Goal: Information Seeking & Learning: Learn about a topic

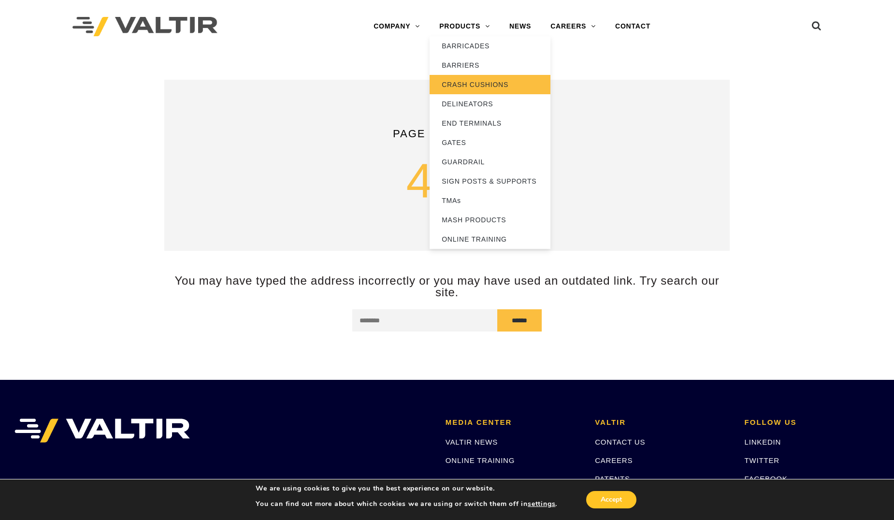
click at [494, 83] on link "CRASH CUSHIONS" at bounding box center [490, 84] width 121 height 19
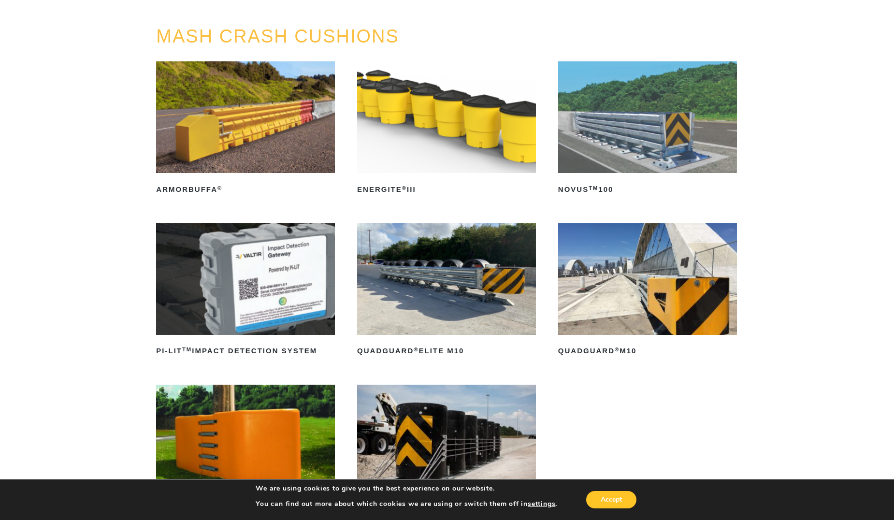
scroll to position [145, 0]
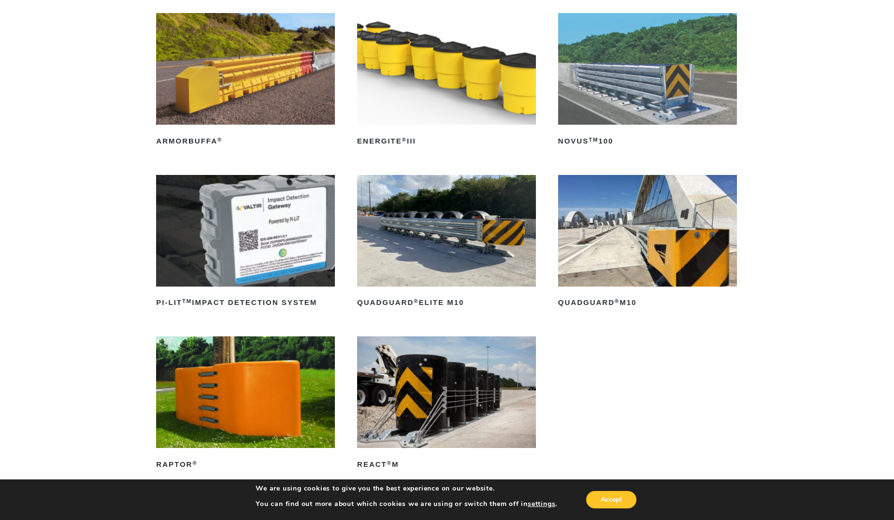
click at [459, 410] on img at bounding box center [446, 393] width 179 height 112
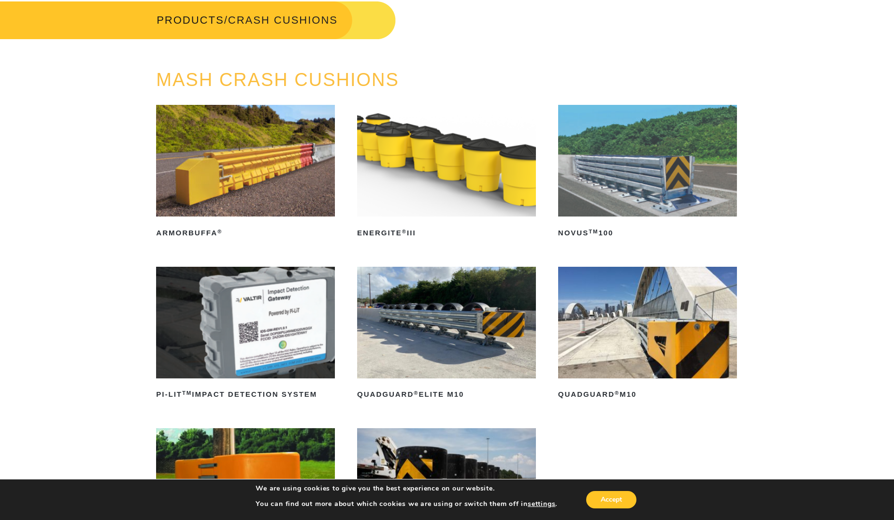
scroll to position [0, 0]
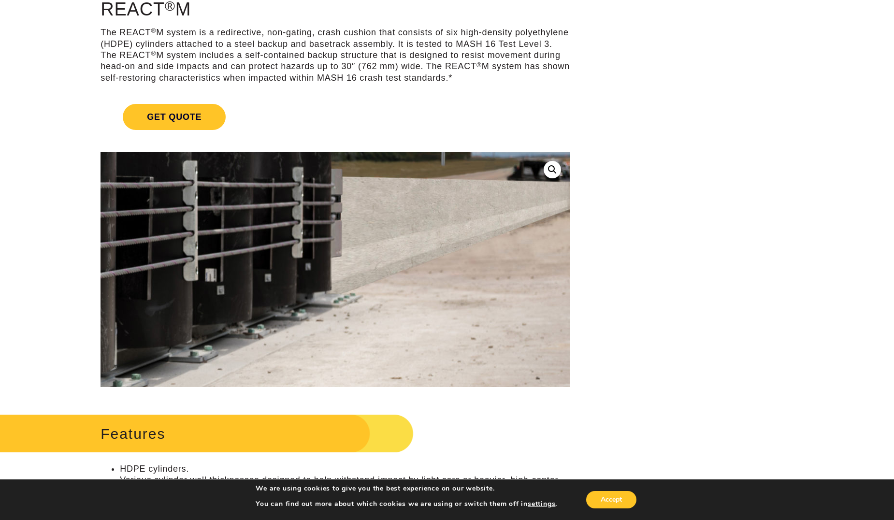
scroll to position [290, 0]
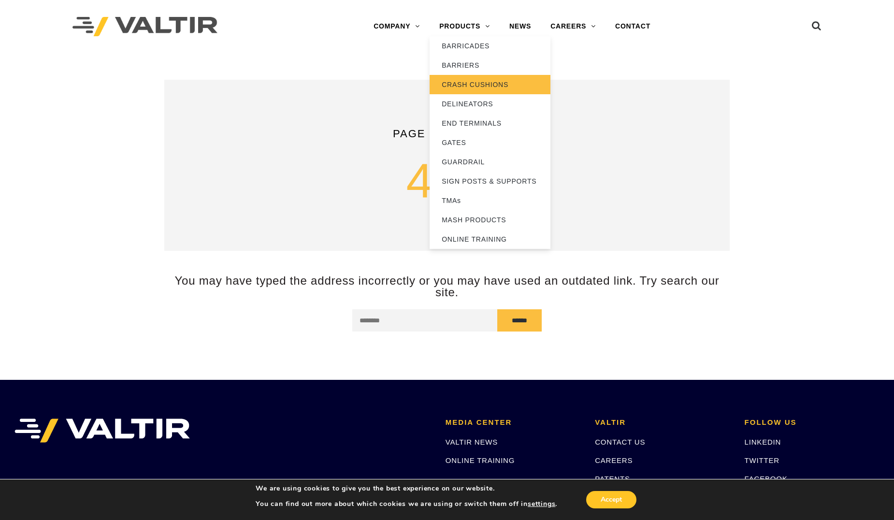
click at [478, 83] on link "CRASH CUSHIONS" at bounding box center [490, 84] width 121 height 19
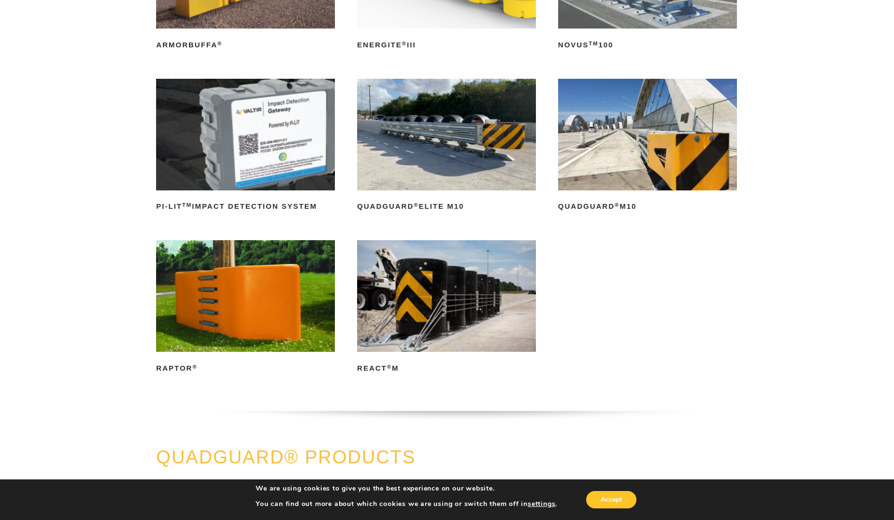
scroll to position [242, 0]
click at [455, 323] on img at bounding box center [446, 296] width 179 height 112
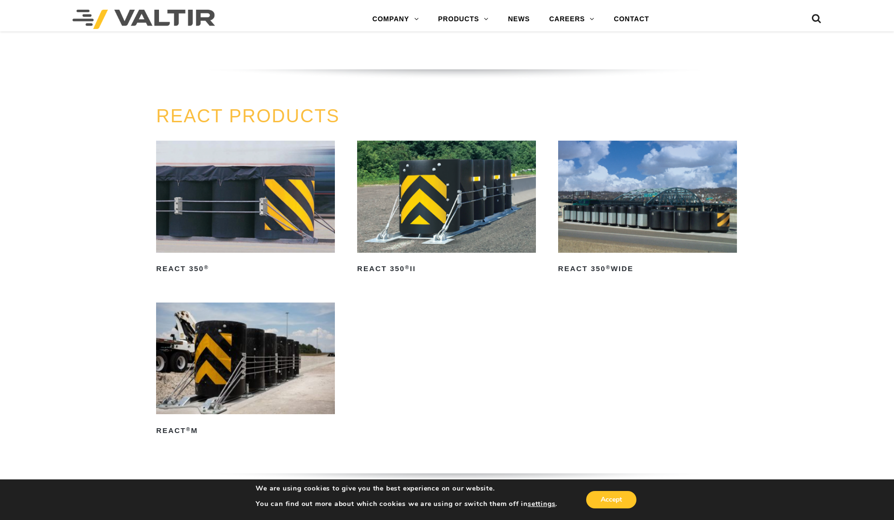
scroll to position [1160, 0]
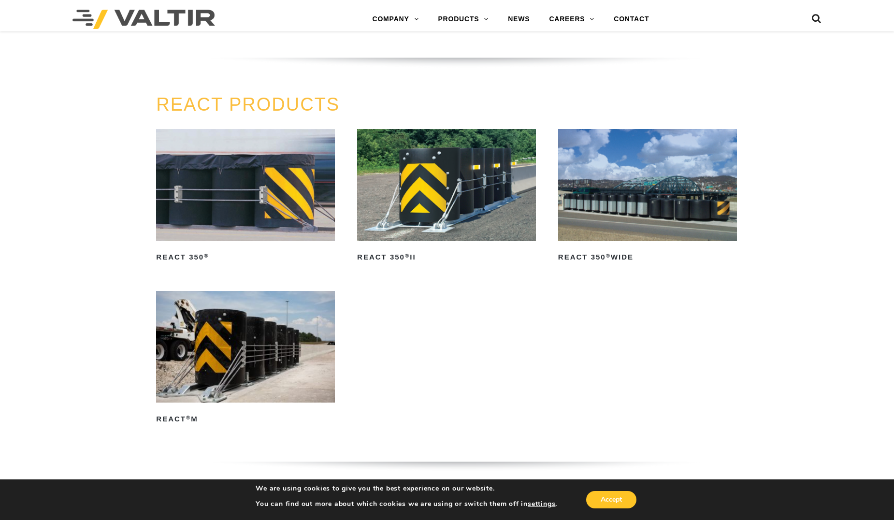
click at [655, 223] on img at bounding box center [647, 185] width 179 height 112
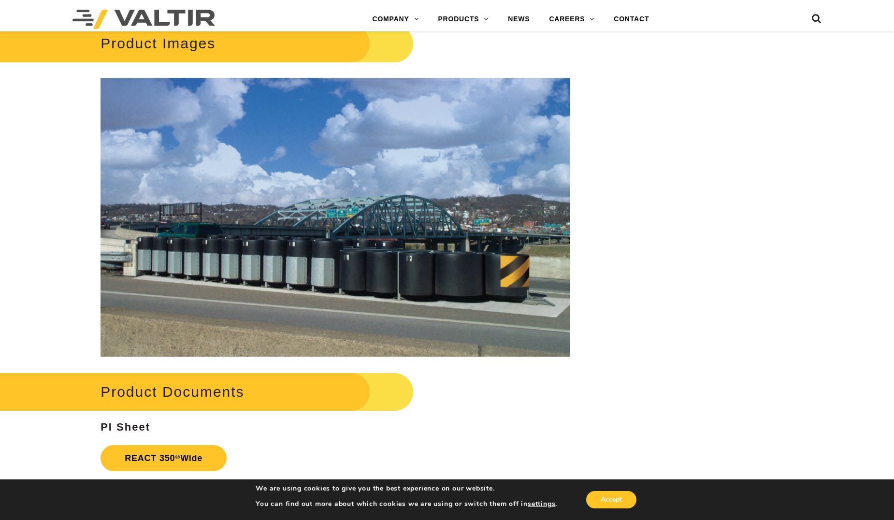
scroll to position [1499, 0]
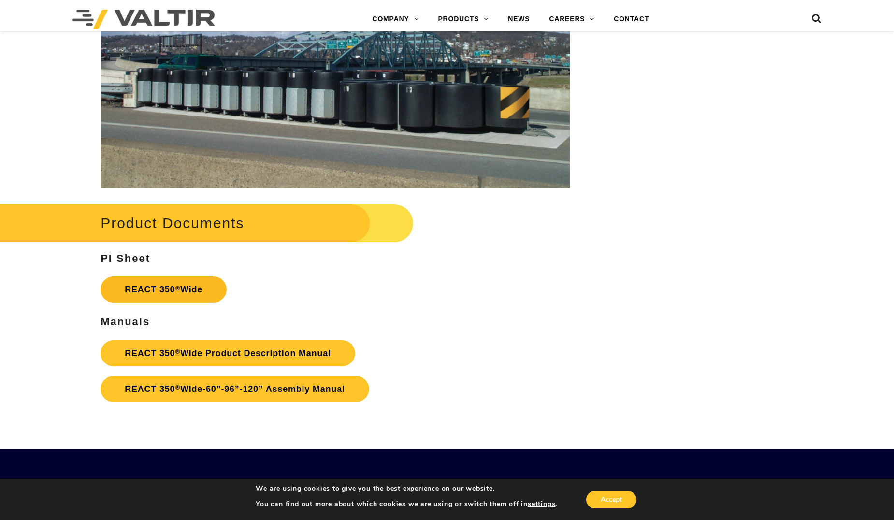
click at [205, 291] on link "REACT 350 ® Wide" at bounding box center [164, 290] width 126 height 26
